Goal: Task Accomplishment & Management: Manage account settings

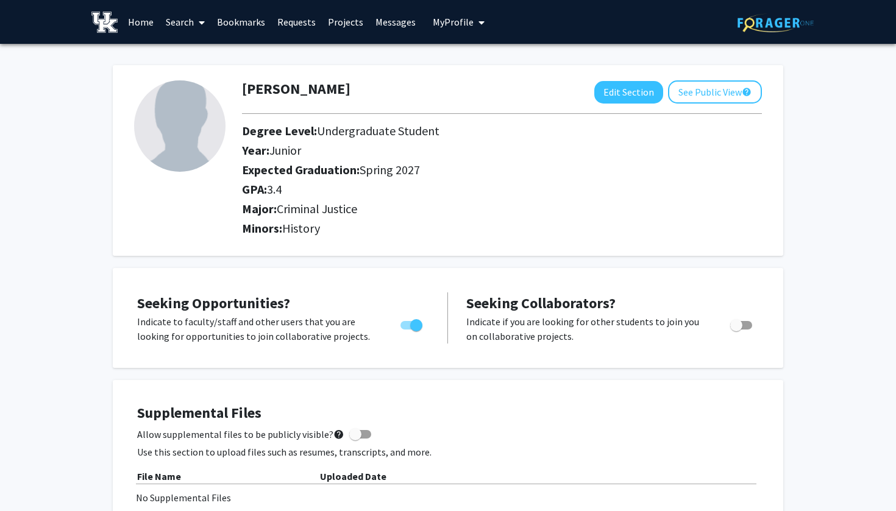
scroll to position [517, 0]
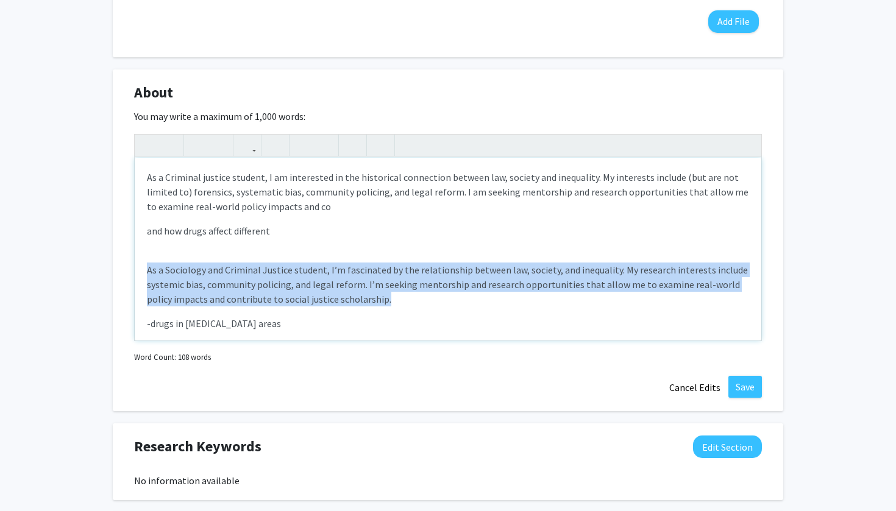
drag, startPoint x: 364, startPoint y: 303, endPoint x: 137, endPoint y: 266, distance: 231.0
click at [137, 266] on div "As a Criminal justice student, I am interested in the historical connection bet…" at bounding box center [448, 249] width 626 height 183
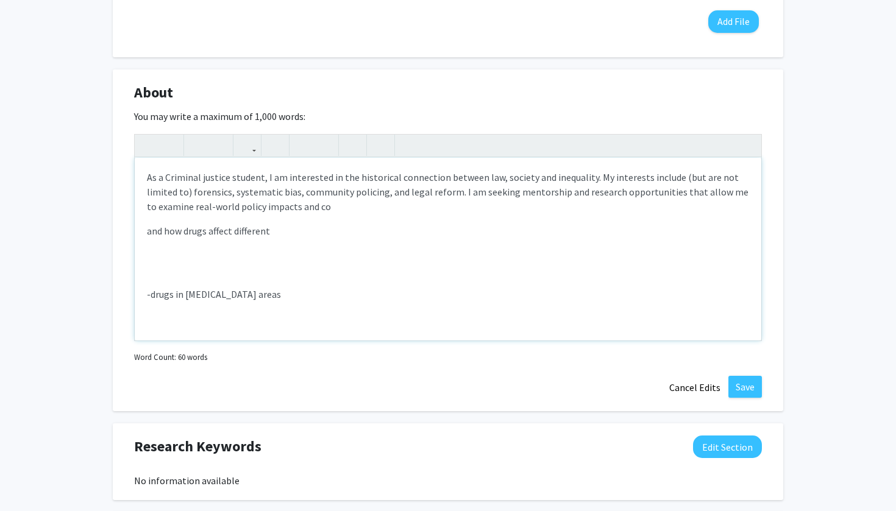
click at [274, 296] on p "-drugs in low income areas" at bounding box center [448, 294] width 602 height 15
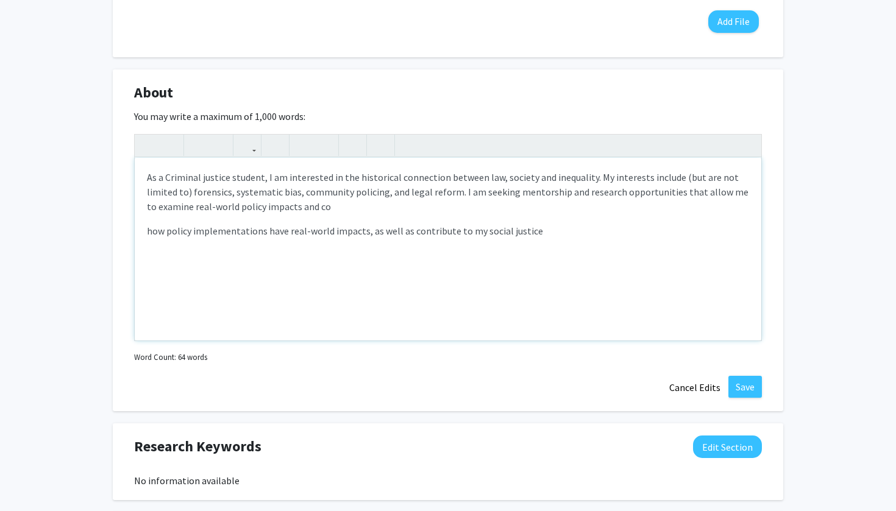
click at [146, 179] on div "As a Criminal justice student, I am interested in the historical connection bet…" at bounding box center [448, 249] width 626 height 183
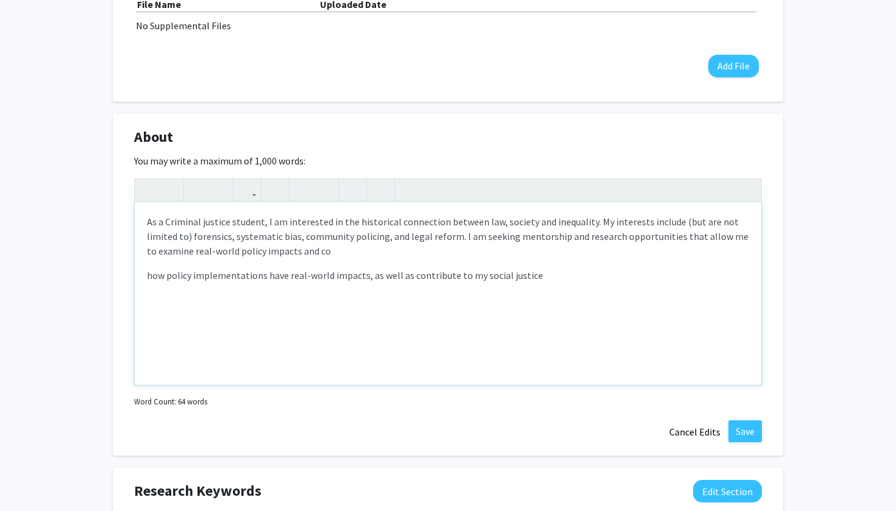
scroll to position [475, 0]
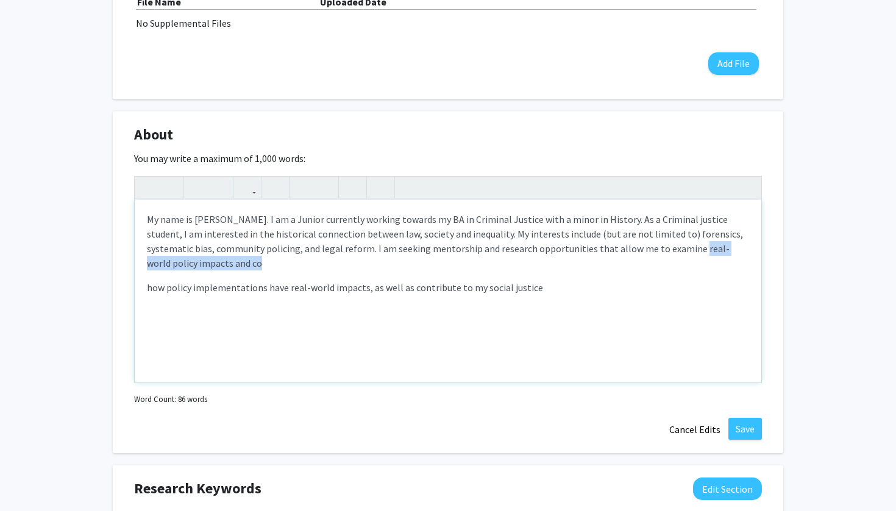
drag, startPoint x: 622, startPoint y: 249, endPoint x: 661, endPoint y: 270, distance: 44.2
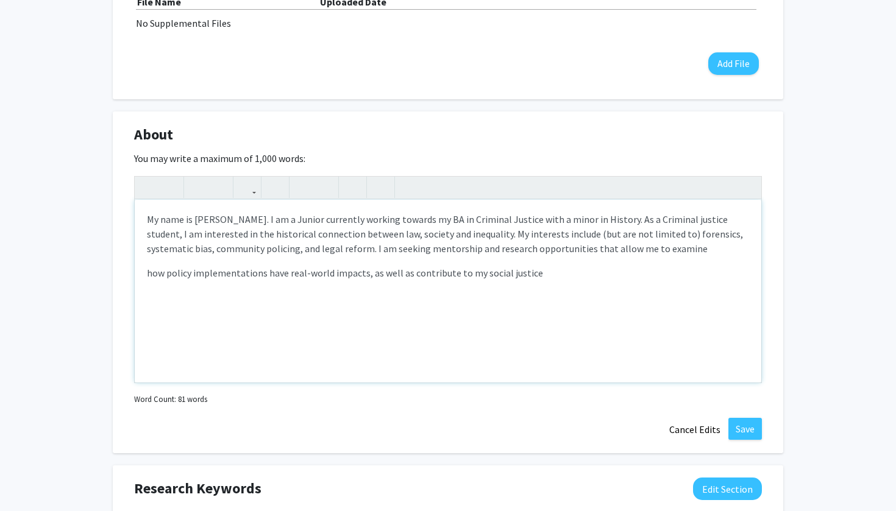
click at [145, 275] on div "My name is Niani Elliott. I am a Junior currently working towards my BA in Crim…" at bounding box center [448, 291] width 626 height 183
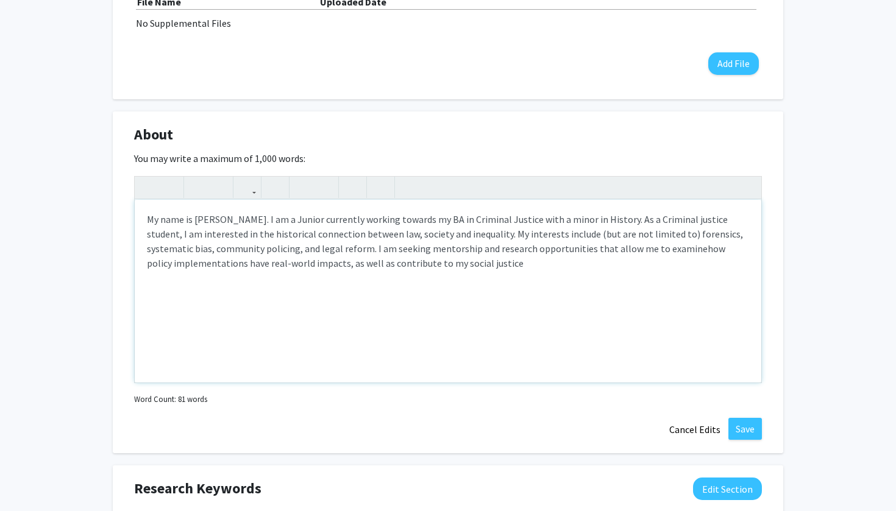
click at [244, 260] on span "how policy implementations have real-world impacts, as well as contribute to my…" at bounding box center [436, 256] width 578 height 27
click at [432, 271] on p "My name is Niani Elliott. I am a Junior currently working towards my BA in Crim…" at bounding box center [448, 241] width 602 height 59
click at [653, 4] on div "Uploaded Date" at bounding box center [539, 2] width 439 height 15
click at [416, 270] on p "My name is Niani Elliott. I am a Junior currently working towards my BA in Crim…" at bounding box center [448, 241] width 602 height 59
type textarea "<p>My name is Niani Elliott. I am a Junior currently working towards my BA in C…"
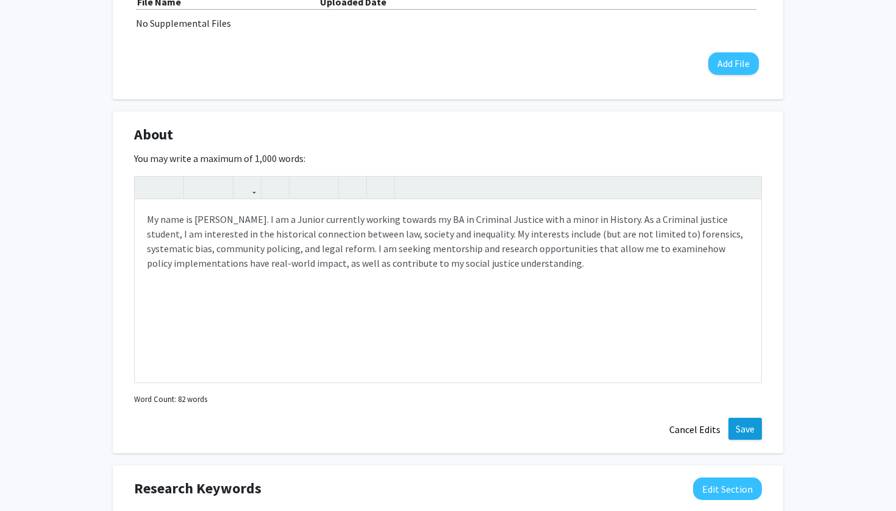
click at [753, 427] on button "Save" at bounding box center [745, 429] width 34 height 22
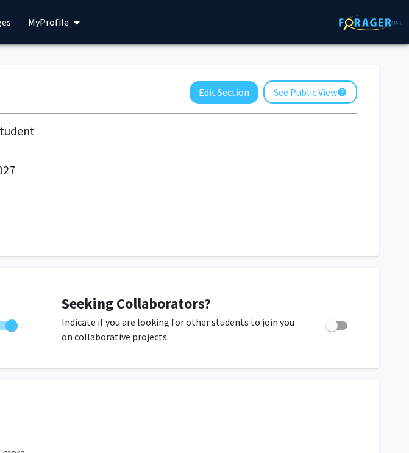
scroll to position [0, 322]
click at [229, 93] on button "Edit Section" at bounding box center [224, 92] width 69 height 23
select select "junior"
select select "37: spring_2027"
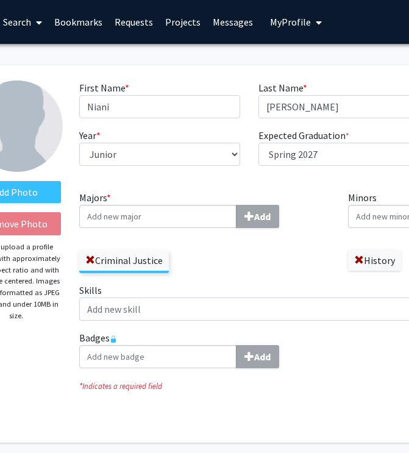
scroll to position [0, 0]
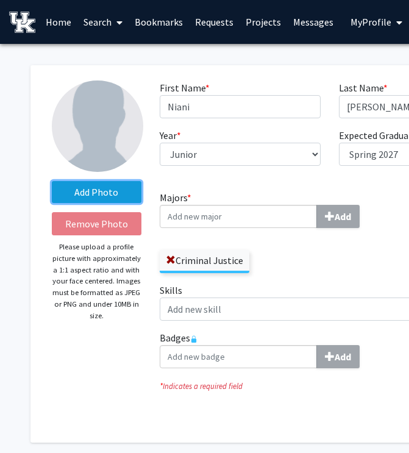
click at [124, 202] on label "Add Photo" at bounding box center [97, 192] width 90 height 22
click at [0, 0] on input "Add Photo" at bounding box center [0, 0] width 0 height 0
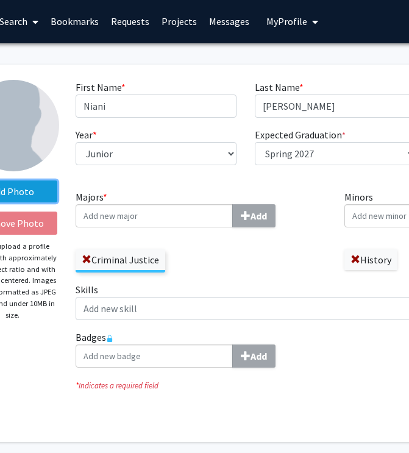
scroll to position [1, 0]
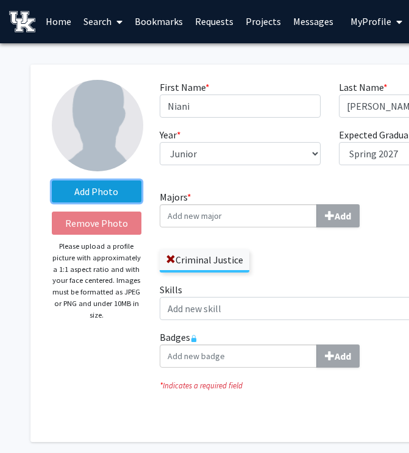
click at [107, 190] on label "Add Photo" at bounding box center [97, 191] width 90 height 22
click at [0, 0] on input "Add Photo" at bounding box center [0, 0] width 0 height 0
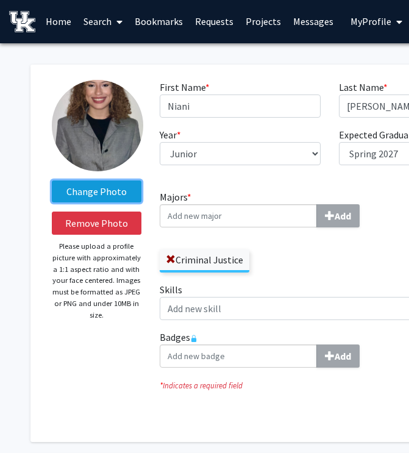
click at [110, 199] on label "Change Photo" at bounding box center [97, 191] width 90 height 22
click at [0, 0] on input "Change Photo" at bounding box center [0, 0] width 0 height 0
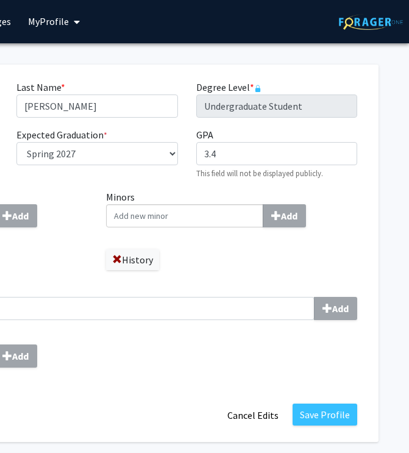
scroll to position [1, 322]
click at [338, 417] on button "Save Profile" at bounding box center [325, 414] width 65 height 22
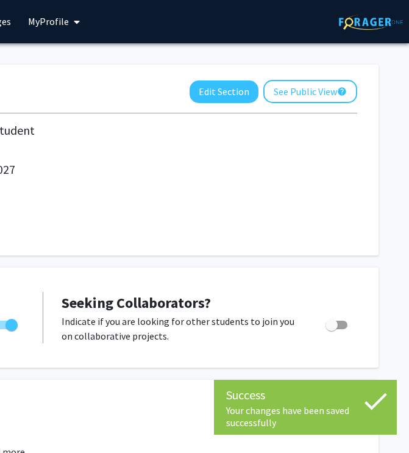
checkbox input "false"
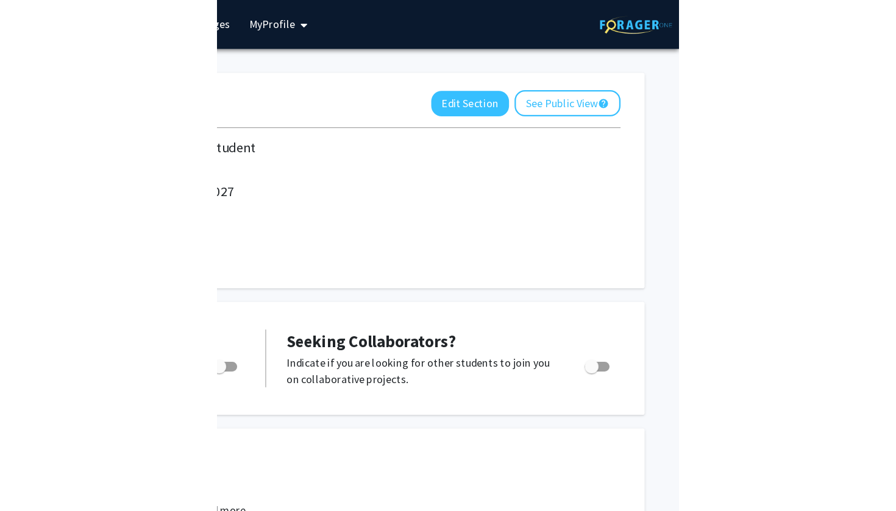
scroll to position [1, 0]
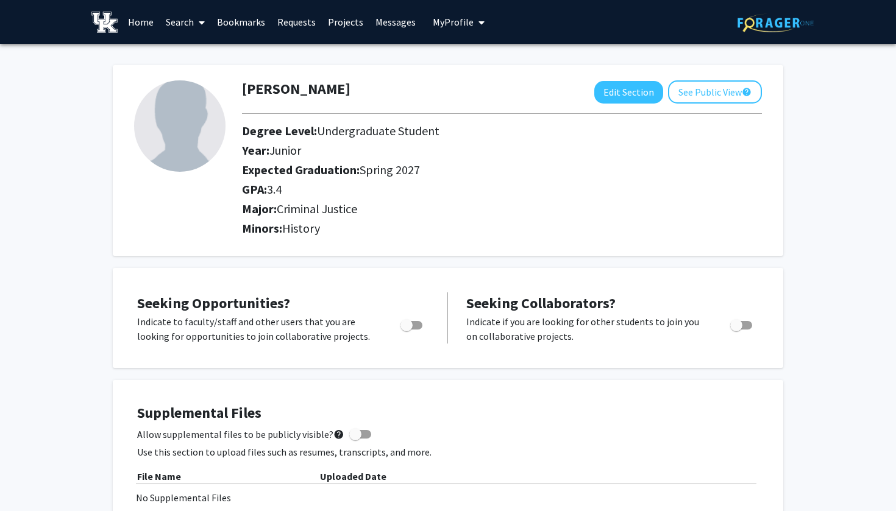
click at [197, 135] on img at bounding box center [179, 125] width 91 height 91
click at [622, 87] on button "Edit Section" at bounding box center [628, 92] width 69 height 23
select select "junior"
select select "37: spring_2027"
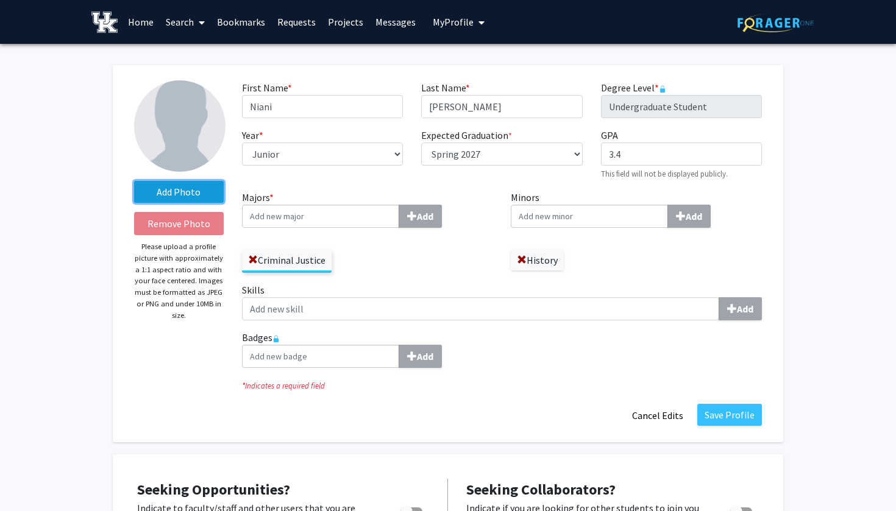
click at [202, 197] on label "Add Photo" at bounding box center [179, 192] width 90 height 22
click at [0, 0] on input "Add Photo" at bounding box center [0, 0] width 0 height 0
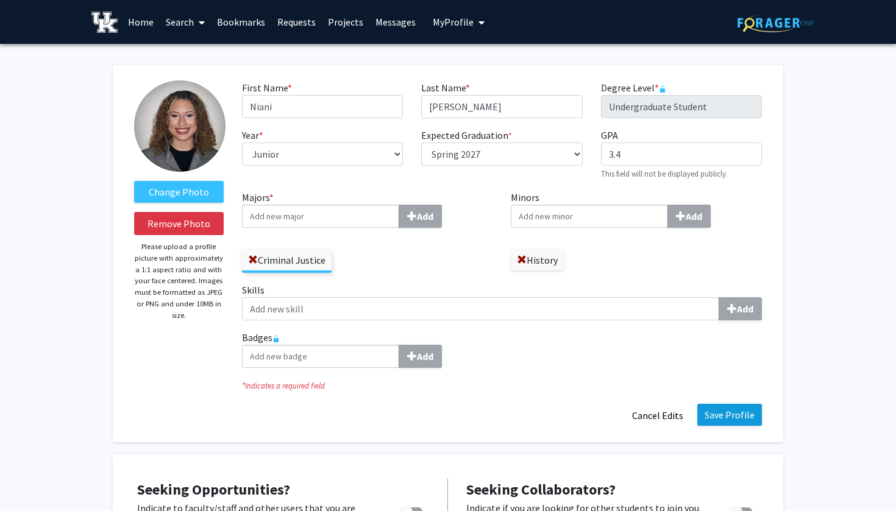
click at [736, 419] on button "Save Profile" at bounding box center [729, 415] width 65 height 22
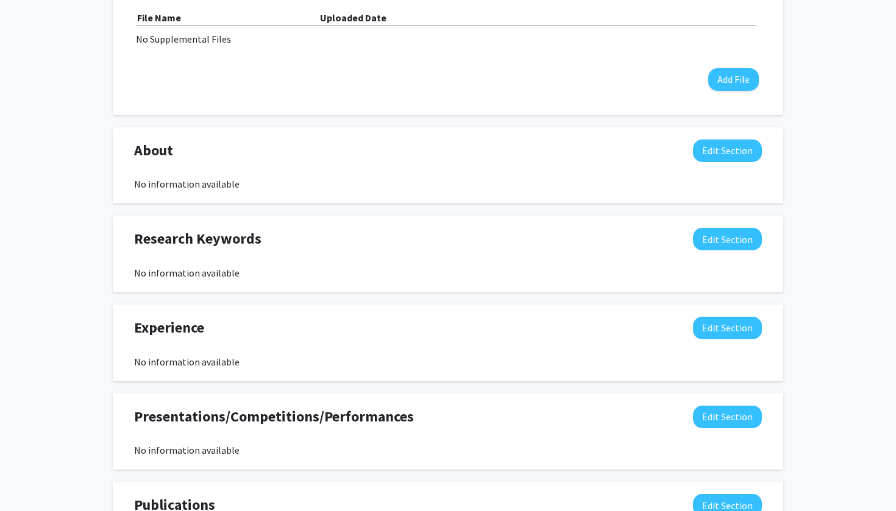
scroll to position [456, 0]
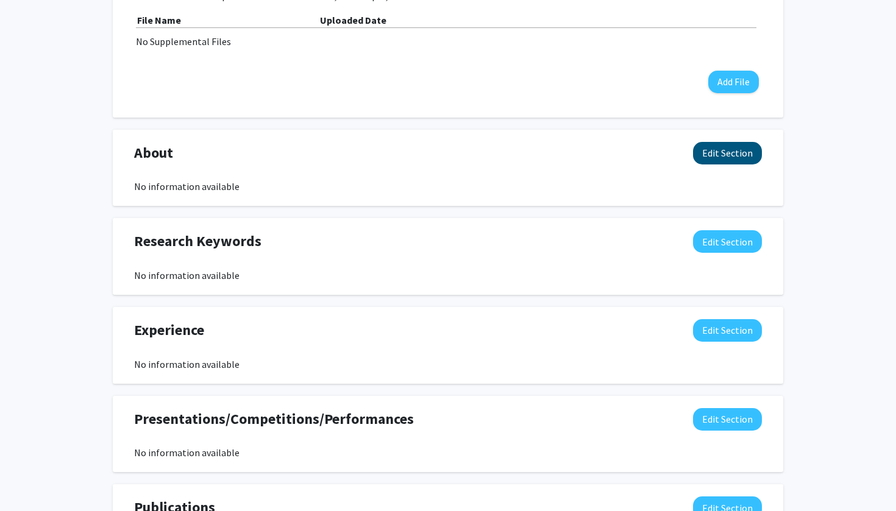
click at [723, 152] on button "Edit Section" at bounding box center [727, 153] width 69 height 23
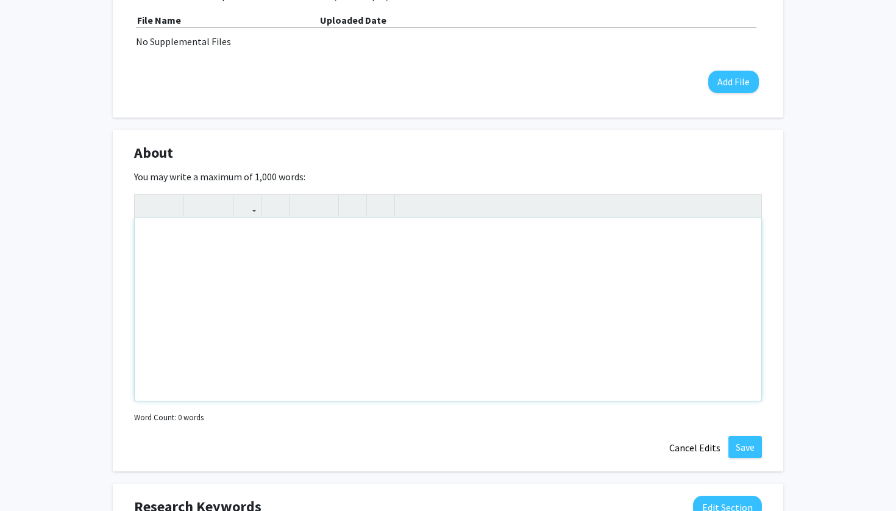
click at [285, 253] on div "Note to users with screen readers: Please deactivate our accessibility plugin f…" at bounding box center [448, 309] width 626 height 183
paste div "Note to users with screen readers: Please deactivate our accessibility plugin f…"
type textarea "<p>Criminal Justice student, I’m fascinated by the relationship between law, so…"
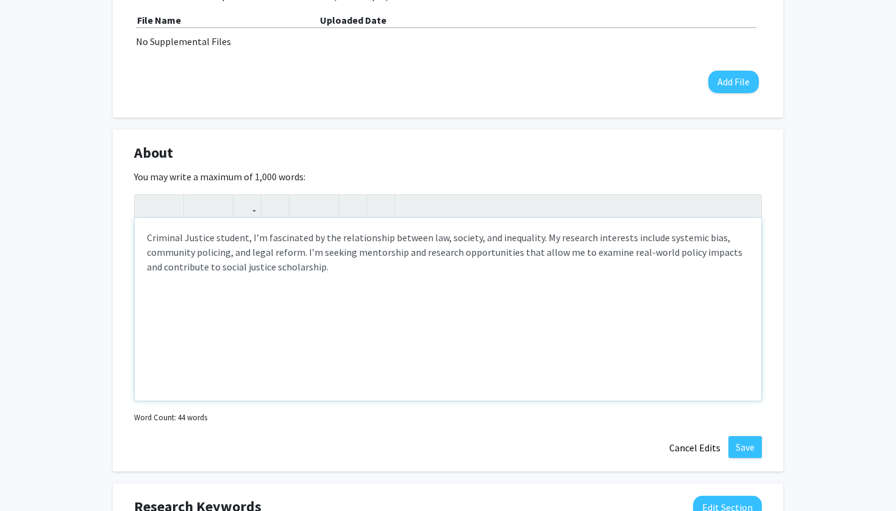
click at [148, 239] on p "Criminal Justice student, I’m fascinated by the relationship between law, socie…" at bounding box center [448, 252] width 602 height 44
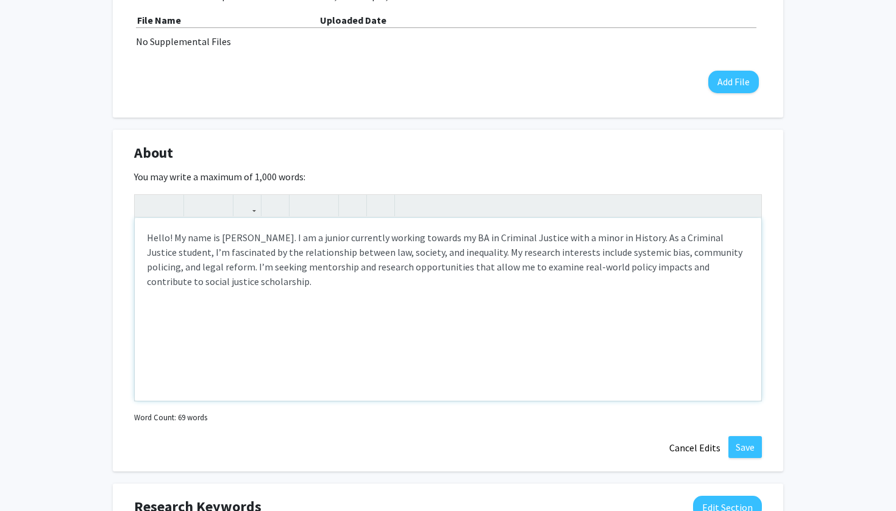
click at [659, 236] on p "Hello! My name is [PERSON_NAME]. I am a junior currently working towards my BA …" at bounding box center [448, 259] width 602 height 59
click at [590, 252] on p "Hello! My name is [PERSON_NAME]. I am a junior currently working towards my BA …" at bounding box center [448, 259] width 602 height 59
click at [619, 325] on div "Hello! My name is [PERSON_NAME]. I am a junior currently working towards my BA …" at bounding box center [448, 309] width 626 height 183
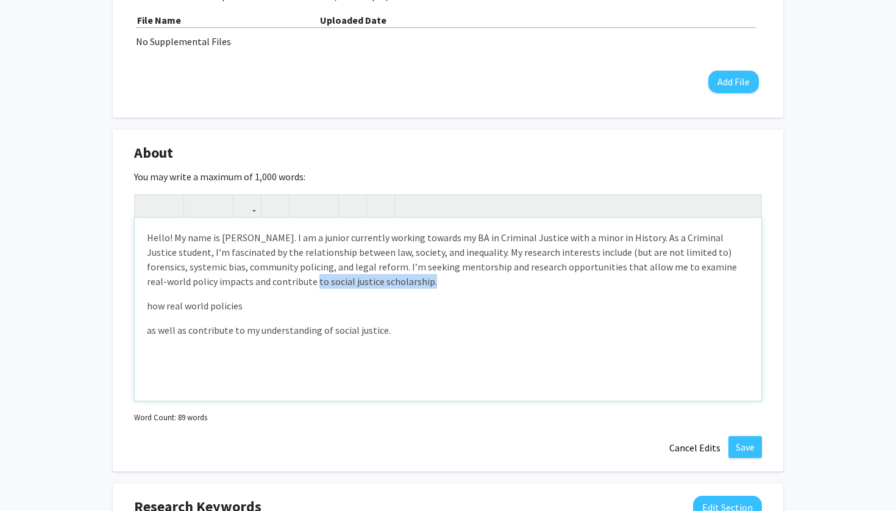
drag, startPoint x: 370, startPoint y: 286, endPoint x: 243, endPoint y: 285, distance: 126.8
click at [243, 285] on p "Hello! My name is [PERSON_NAME]. I am a junior currently working towards my BA …" at bounding box center [448, 259] width 602 height 59
click at [254, 317] on div "Hello! My name is [PERSON_NAME]. I am a junior currently working towards my BA …" at bounding box center [448, 309] width 626 height 183
click at [266, 307] on p "how real world policies" at bounding box center [448, 306] width 602 height 15
drag, startPoint x: 677, startPoint y: 271, endPoint x: 689, endPoint y: 283, distance: 16.8
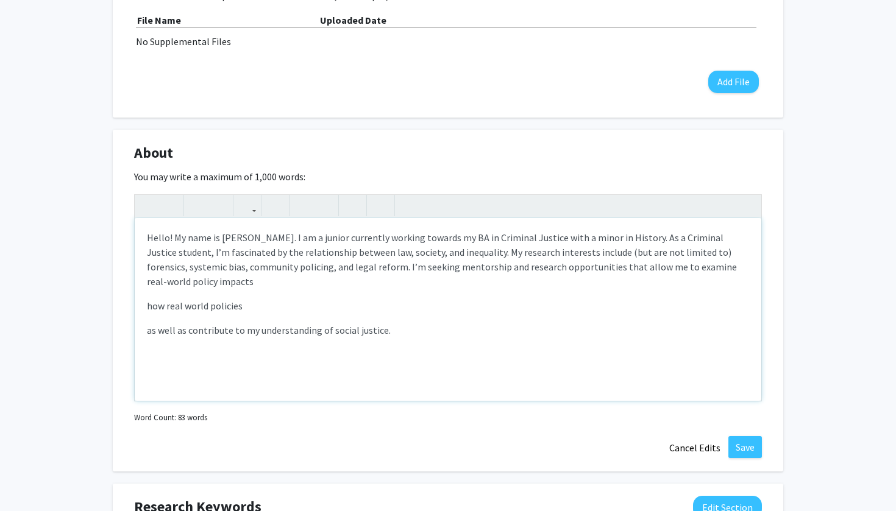
click at [689, 283] on p "Hello! My name is [PERSON_NAME]. I am a junior currently working towards my BA …" at bounding box center [448, 259] width 602 height 59
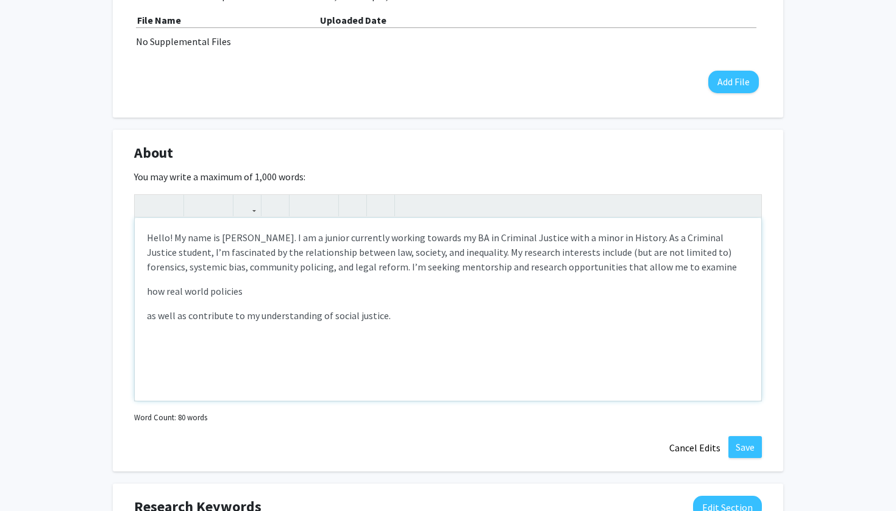
click at [260, 297] on p "how real world policies" at bounding box center [448, 291] width 602 height 15
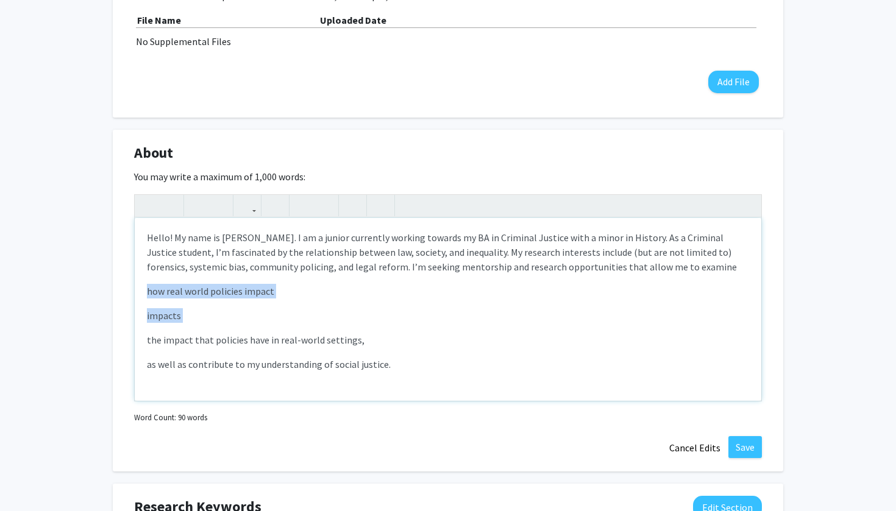
drag, startPoint x: 194, startPoint y: 325, endPoint x: 135, endPoint y: 296, distance: 66.8
click at [135, 296] on div "Hello! My name is [PERSON_NAME]. I am a junior currently working towards my BA …" at bounding box center [448, 309] width 626 height 183
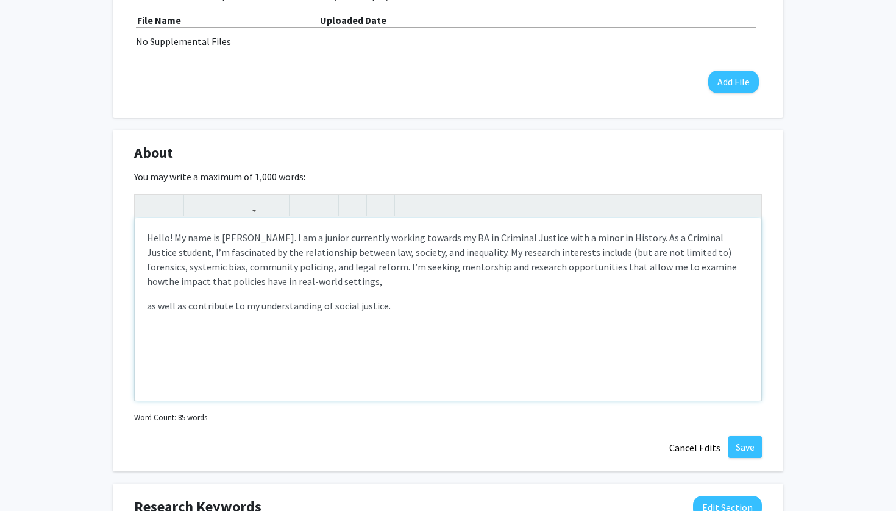
click at [145, 308] on div "Hello! My name is [PERSON_NAME]. I am a junior currently working towards my BA …" at bounding box center [448, 309] width 626 height 183
click at [382, 285] on span "as well as contribute to my understanding of social justice." at bounding box center [504, 281] width 244 height 12
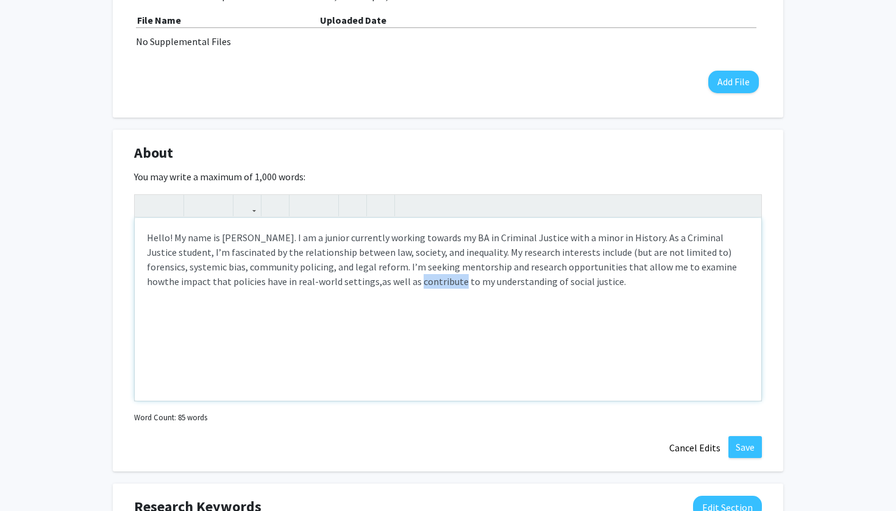
click at [382, 285] on span "as well as contribute to my understanding of social justice." at bounding box center [504, 281] width 244 height 12
click at [382, 278] on span "as well as contribute to my understanding of social justice." at bounding box center [504, 281] width 244 height 12
click at [608, 305] on div "Hello! My name is [PERSON_NAME]. I am a junior currently working towards my BA …" at bounding box center [448, 309] width 626 height 183
click at [462, 282] on span "as well as how they contribute to my understanding of social justice." at bounding box center [524, 281] width 284 height 12
type textarea "<p>Hello! My name is [PERSON_NAME]. I am a junior currently working towards my …"
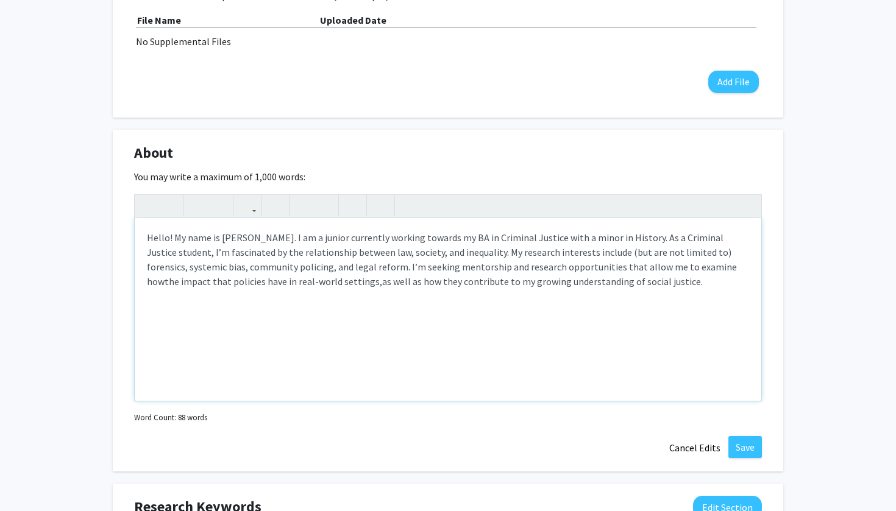
click at [738, 377] on div "Hello! My name is [PERSON_NAME]. I am a junior currently working towards my BA …" at bounding box center [448, 309] width 626 height 183
click at [753, 450] on button "Save" at bounding box center [745, 447] width 34 height 22
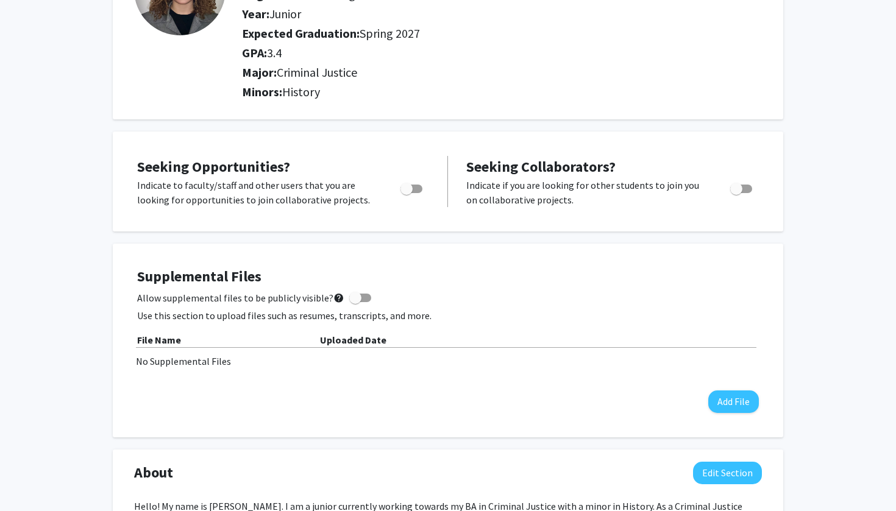
scroll to position [180, 0]
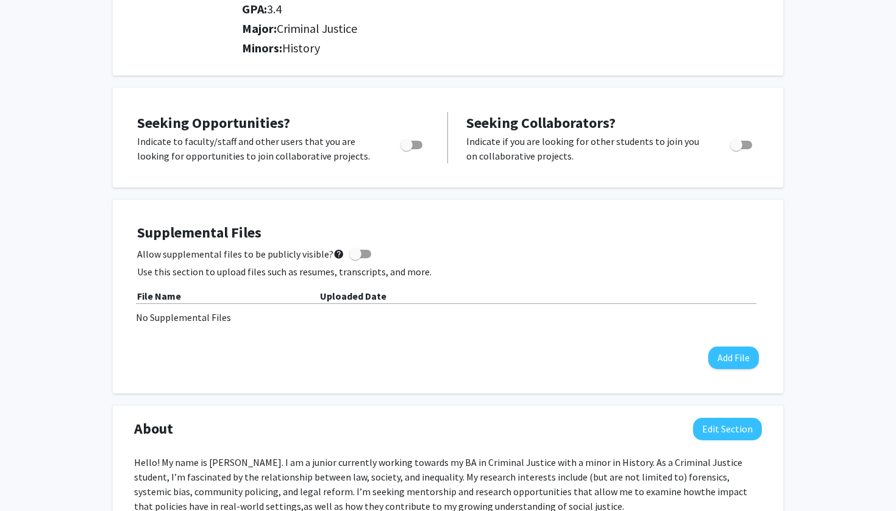
click at [417, 147] on span "Toggle" at bounding box center [411, 145] width 22 height 9
click at [406, 149] on input "Are you actively seeking opportunities?" at bounding box center [406, 149] width 1 height 1
checkbox input "true"
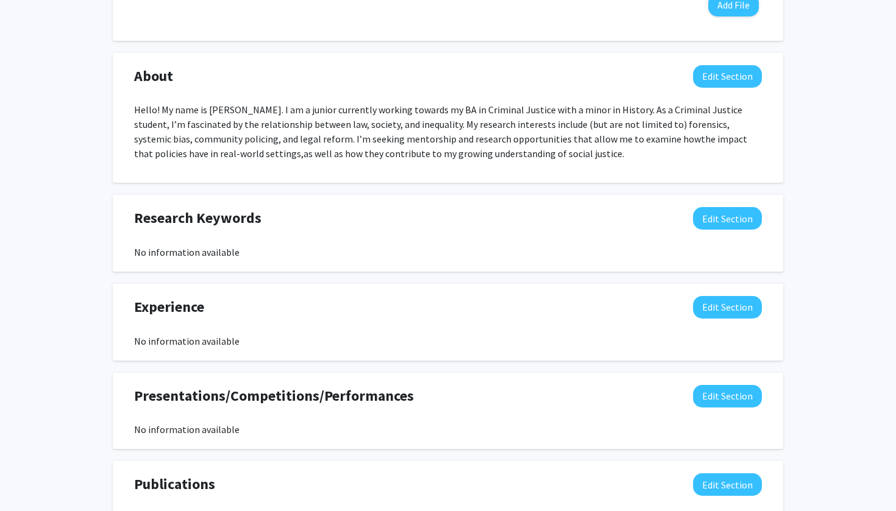
scroll to position [522, 0]
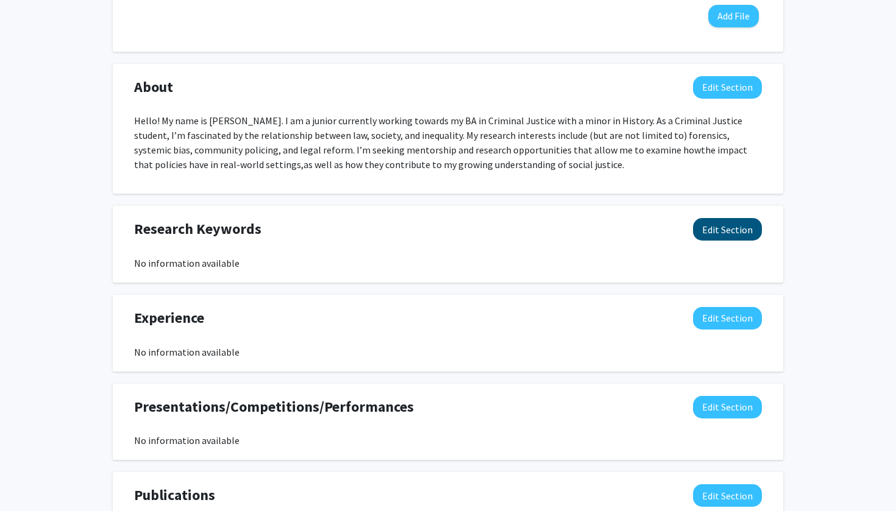
click at [722, 231] on button "Edit Section" at bounding box center [727, 229] width 69 height 23
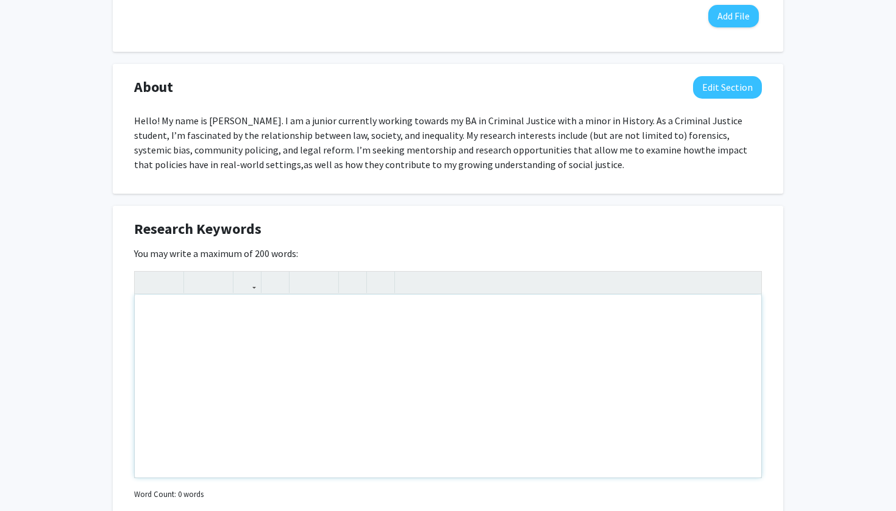
click at [608, 308] on div "Note to users with screen readers: Please deactivate our accessibility plugin f…" at bounding box center [448, 386] width 626 height 183
type textarea "d"
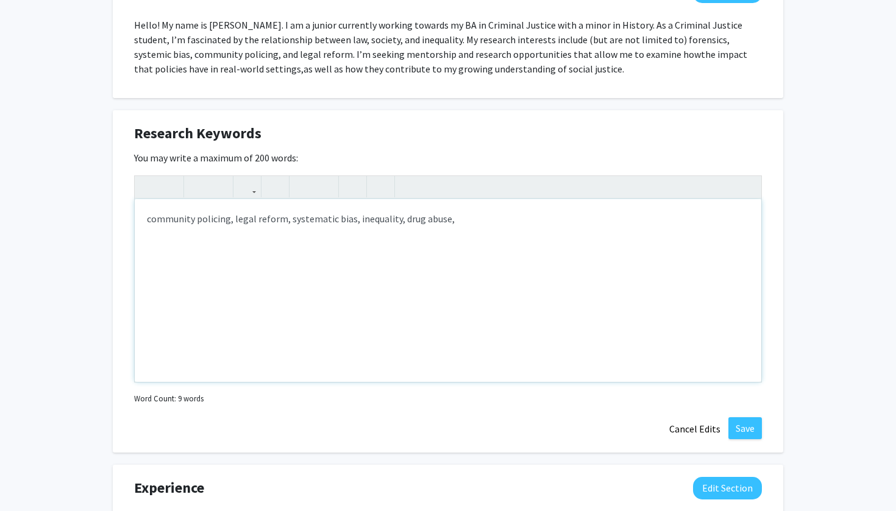
scroll to position [622, 0]
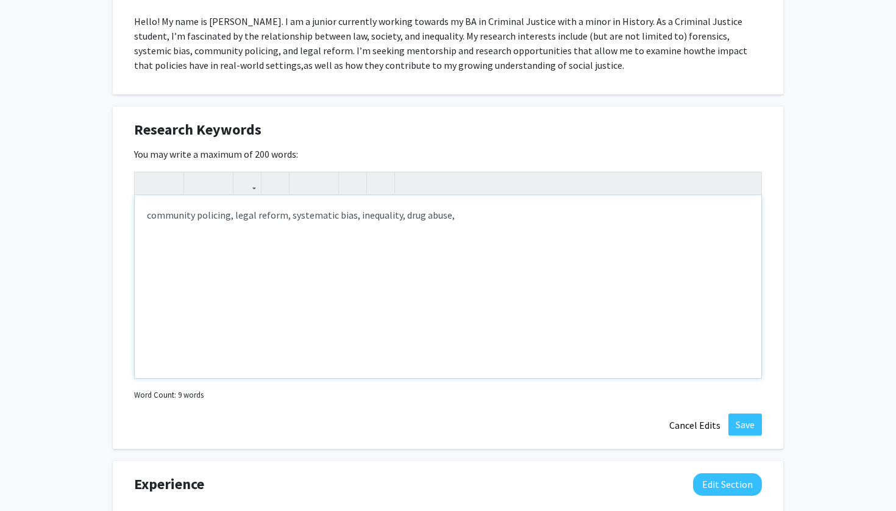
click at [152, 220] on div "community policing, legal reform, systematic bias, inequality, drug abuse," at bounding box center [448, 287] width 626 height 183
click at [202, 221] on div "Community policing, legal reform, systematic bias, inequality, drug abuse," at bounding box center [448, 287] width 626 height 183
click at [238, 215] on div "Community Policing, legal reform, systematic bias, inequality, drug abuse," at bounding box center [448, 287] width 626 height 183
click at [263, 211] on div "Community Policing, Legal reform, systematic bias, inequality, drug abuse," at bounding box center [448, 287] width 626 height 183
click at [294, 216] on div "Community Policing, Legal Reform, systematic bias, inequality, drug abuse," at bounding box center [448, 287] width 626 height 183
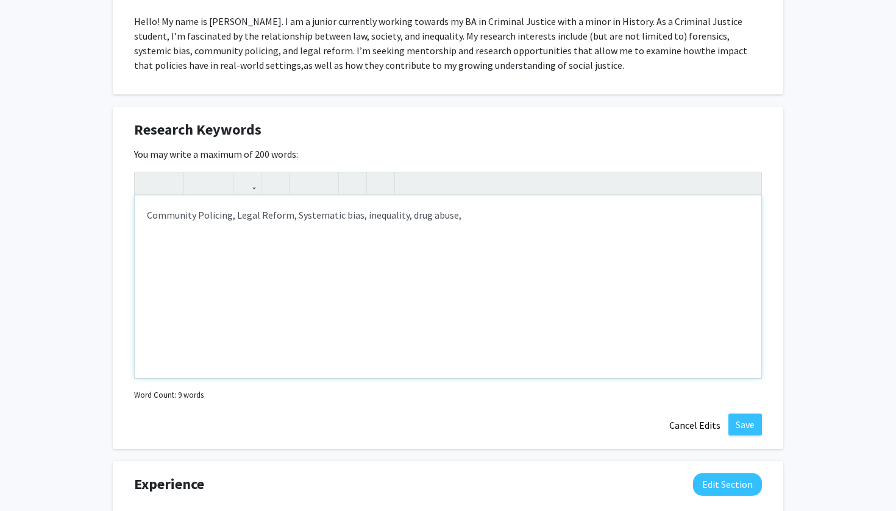
click at [341, 213] on div "Community Policing, Legal Reform, Systematic bias, inequality, drug abuse," at bounding box center [448, 287] width 626 height 183
click at [363, 214] on div "Community Policing, Legal Reform, Systematic Bias, inequality, drug abuse," at bounding box center [448, 287] width 626 height 183
click at [413, 218] on div "Community Policing, Legal Reform, Systematic Bias, Inequality, drug abuse," at bounding box center [448, 287] width 626 height 183
click at [430, 214] on div "Community Policing, Legal Reform, Systematic Bias, Inequality, Drug abuse," at bounding box center [448, 287] width 626 height 183
click at [523, 216] on div "Community Policing, Legal Reform, Systematic Bias, Inequality, Drug Abuse," at bounding box center [448, 287] width 626 height 183
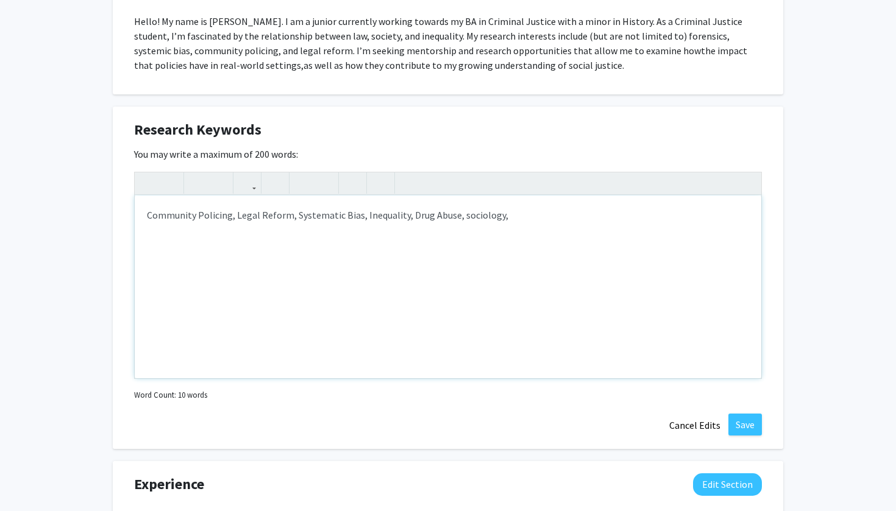
click at [460, 218] on div "Community Policing, Legal Reform, Systematic Bias, Inequality, Drug Abuse, soci…" at bounding box center [448, 287] width 626 height 183
click at [527, 224] on div "Community Policing, Legal Reform, Systematic Bias, Inequality, Drug Abuse, Soci…" at bounding box center [448, 287] width 626 height 183
click at [753, 422] on button "Save" at bounding box center [745, 425] width 34 height 22
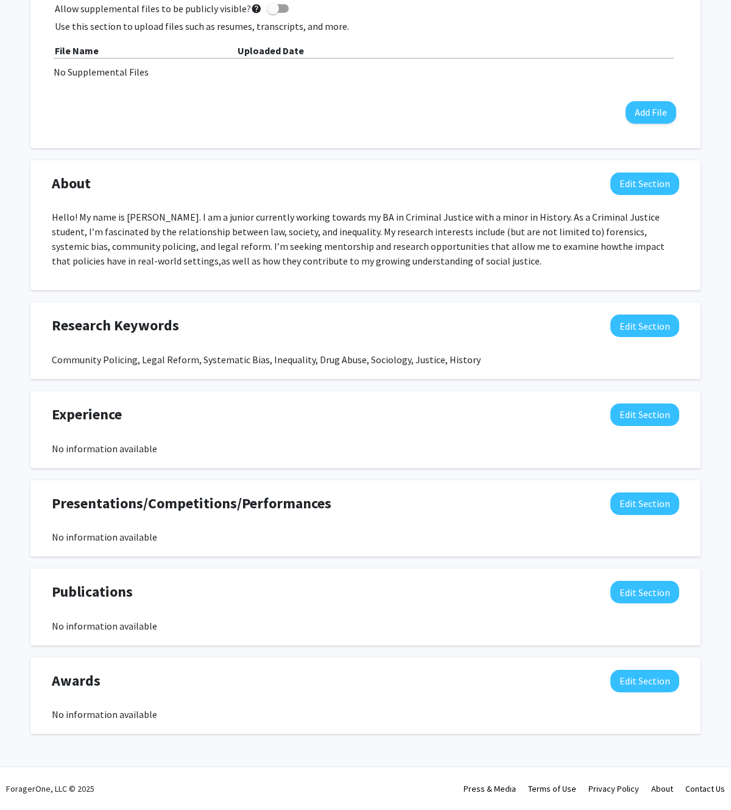
scroll to position [427, 0]
click at [659, 330] on button "Edit Section" at bounding box center [645, 325] width 69 height 23
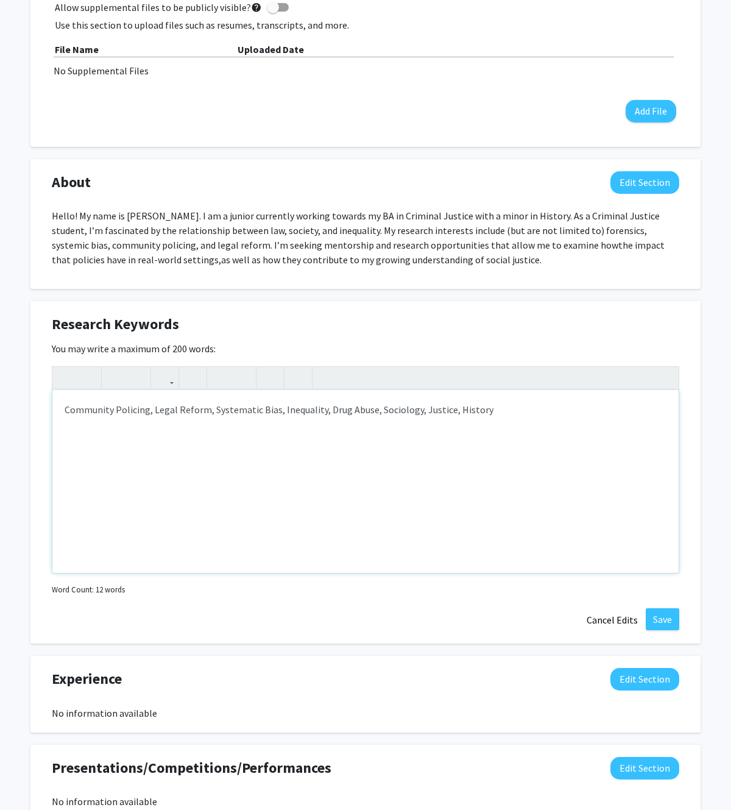
click at [487, 426] on div "Community Policing, Legal Reform, Systematic Bias, Inequality, Drug Abuse, Soci…" at bounding box center [365, 481] width 626 height 183
click at [675, 511] on button "Save" at bounding box center [663, 619] width 34 height 22
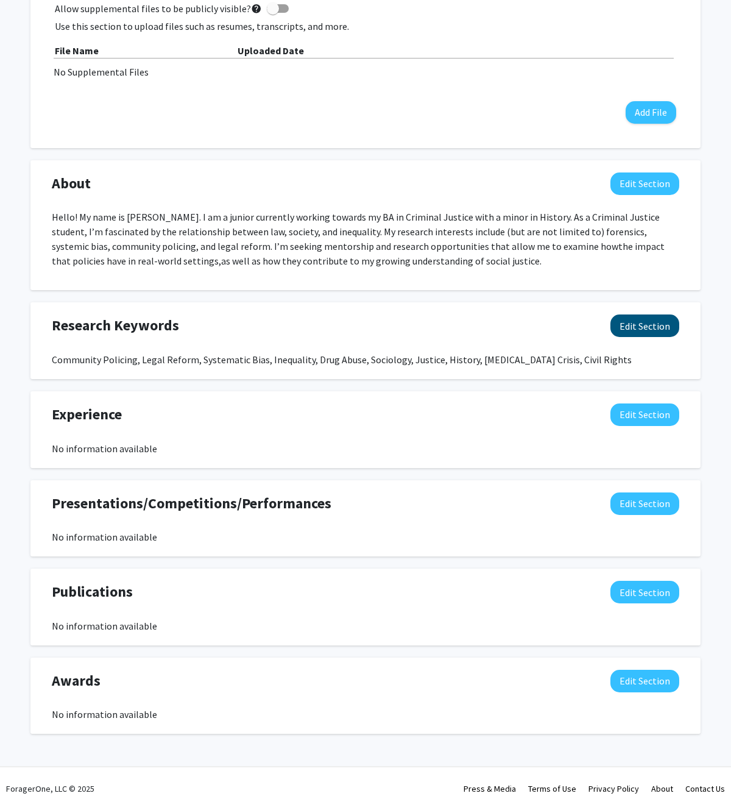
click at [635, 328] on button "Edit Section" at bounding box center [645, 325] width 69 height 23
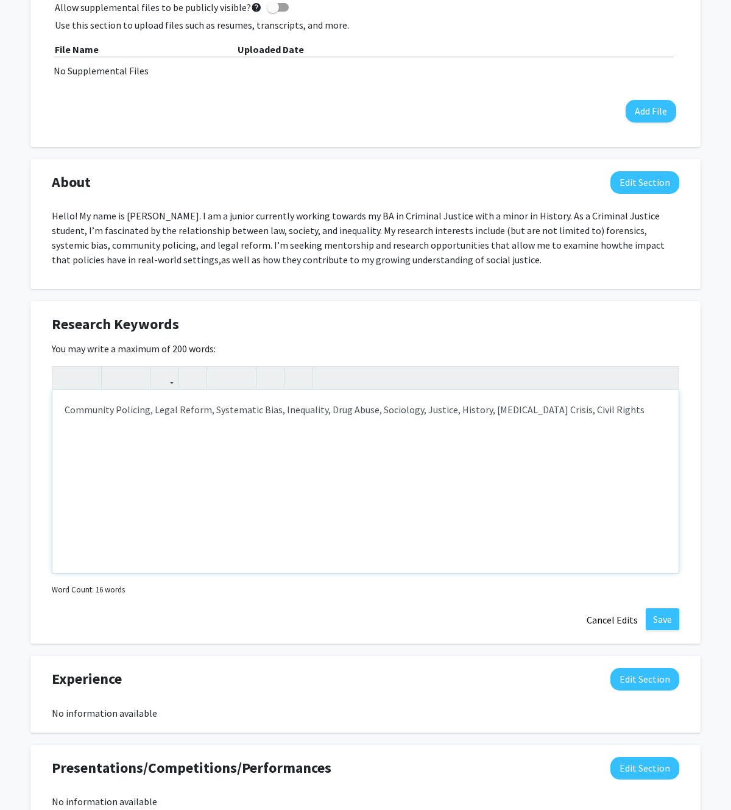
click at [600, 402] on div "Community Policing, Legal Reform, Systematic Bias, Inequality, Drug Abuse, Soci…" at bounding box center [365, 481] width 626 height 183
click at [597, 419] on div "Community Policing, Legal Reform, Systematic Bias, Inequality, Drug Abuse, Soci…" at bounding box center [365, 481] width 626 height 183
type textarea "Community Policing, Legal Reform, Systematic Bias, Inequality, Drug Abuse, Soci…"
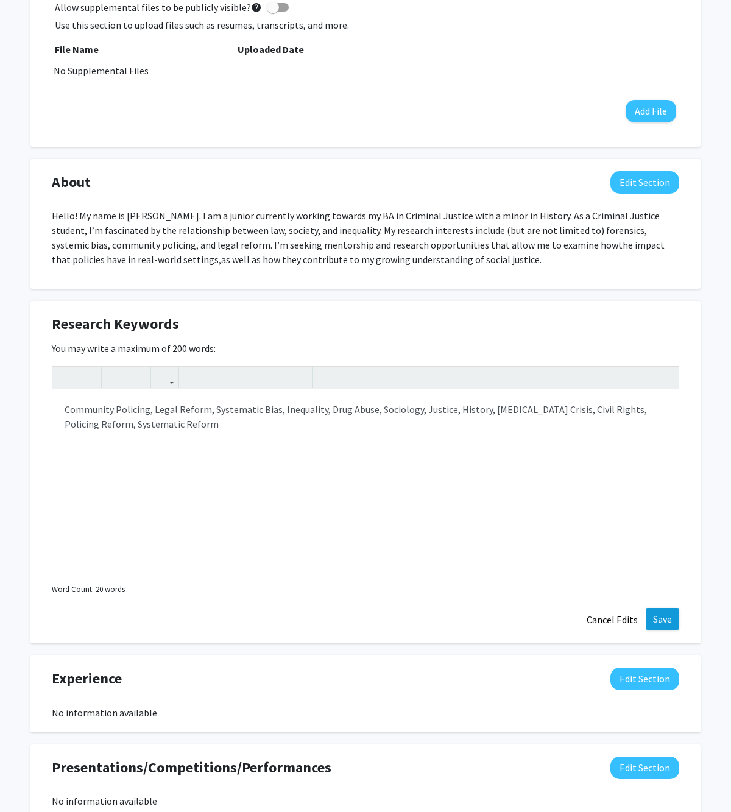
click at [672, 511] on button "Save" at bounding box center [663, 619] width 34 height 22
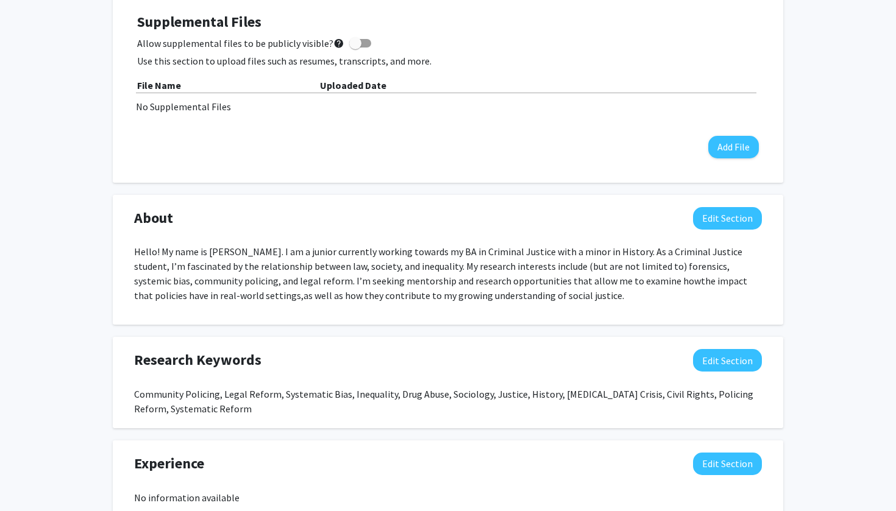
scroll to position [411, 0]
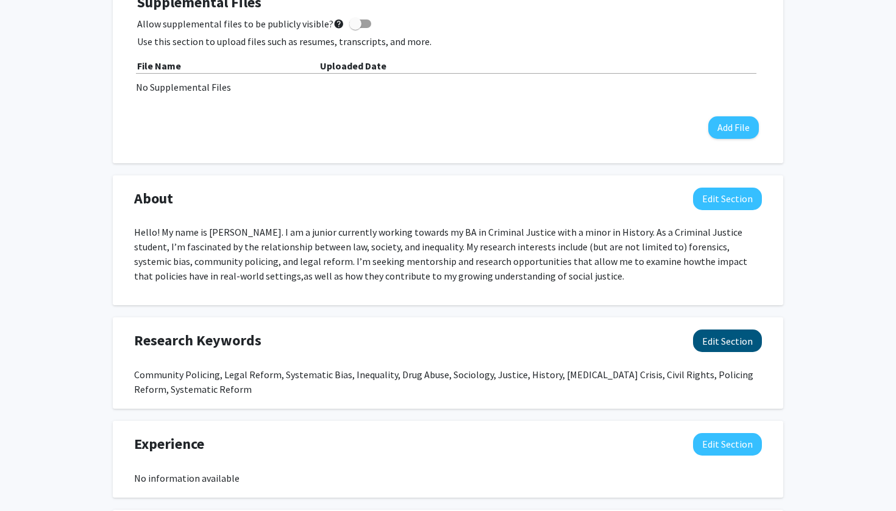
click at [750, 347] on button "Edit Section" at bounding box center [727, 341] width 69 height 23
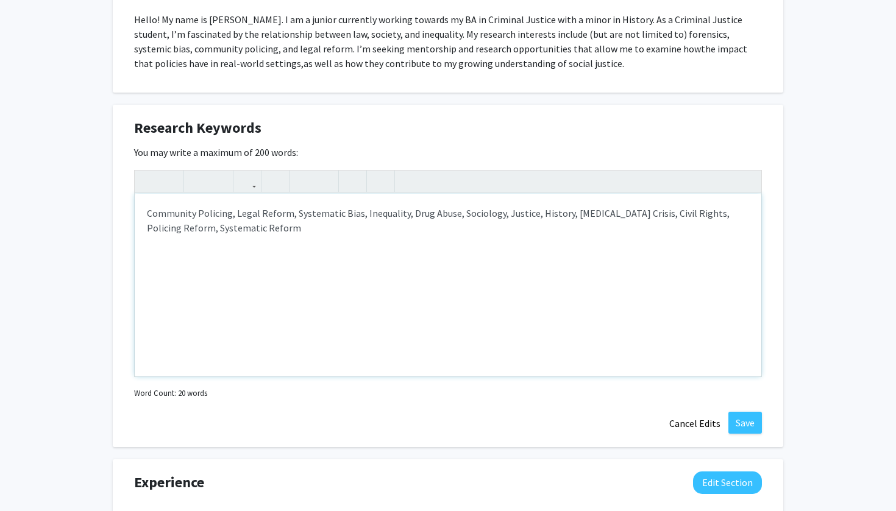
scroll to position [639, 0]
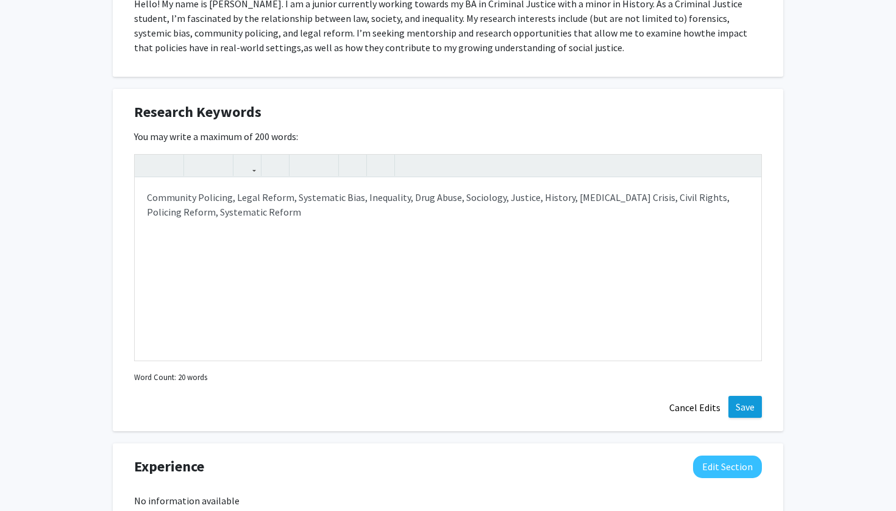
click at [758, 408] on button "Save" at bounding box center [745, 407] width 34 height 22
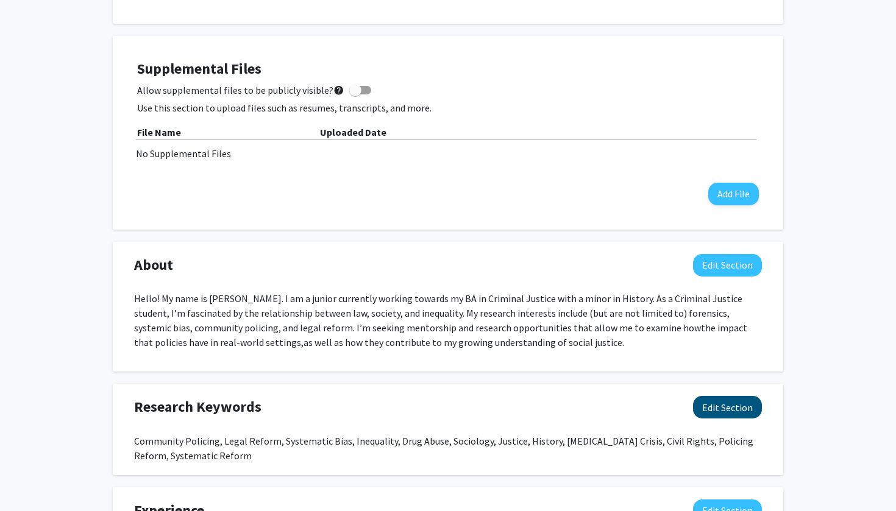
scroll to position [345, 0]
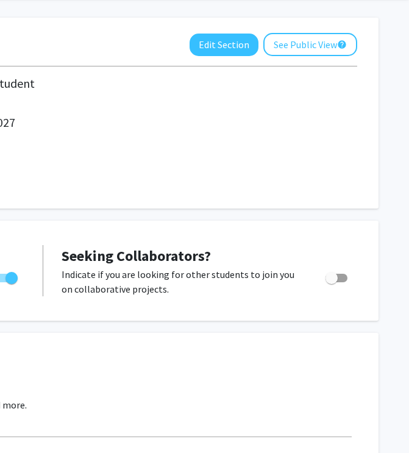
scroll to position [53, 311]
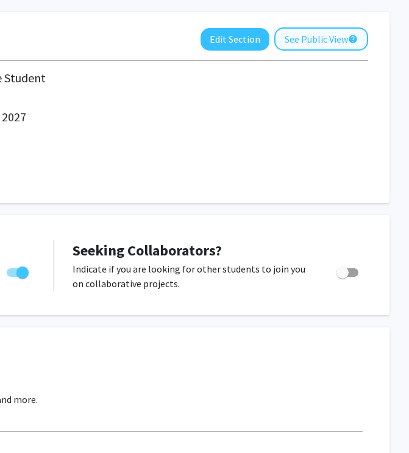
click at [338, 34] on button "See Public View help" at bounding box center [321, 38] width 94 height 23
